Goal: Information Seeking & Learning: Learn about a topic

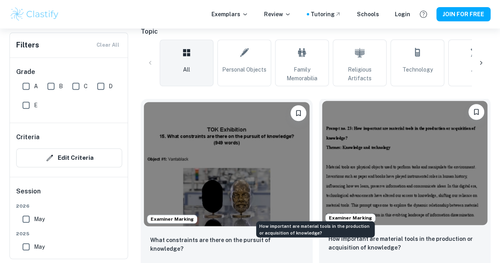
scroll to position [198, 0]
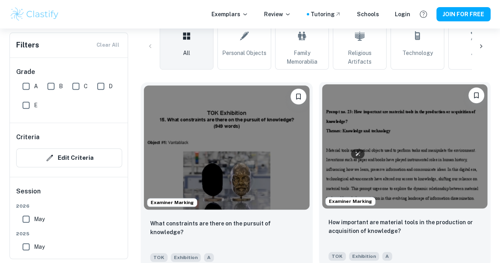
click at [322, 128] on img at bounding box center [405, 146] width 166 height 124
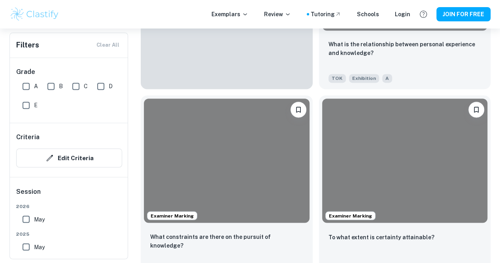
scroll to position [2212, 0]
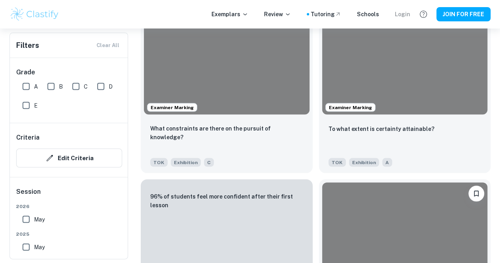
click at [405, 14] on div "Login" at bounding box center [402, 14] width 15 height 9
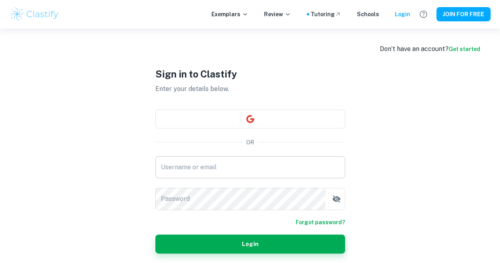
click at [213, 165] on input "Username or email" at bounding box center [250, 167] width 190 height 22
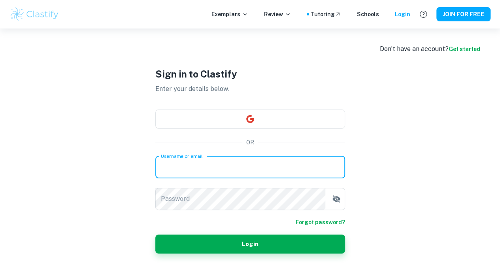
type input "[EMAIL_ADDRESS][DOMAIN_NAME]"
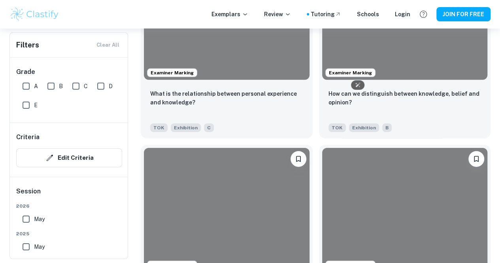
scroll to position [6202, 0]
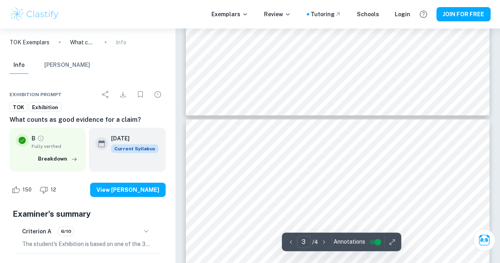
type input "4"
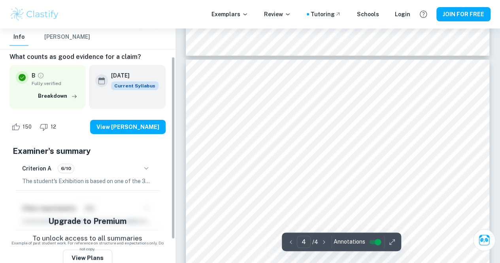
scroll to position [66, 0]
